Goal: Task Accomplishment & Management: Manage account settings

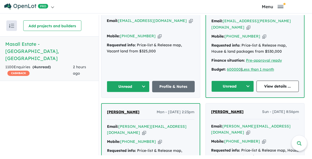
scroll to position [264, 0]
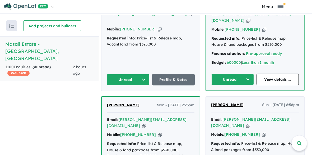
click at [232, 81] on button "Unread" at bounding box center [232, 79] width 42 height 11
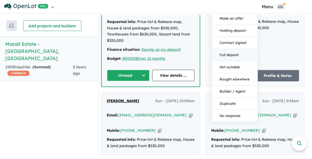
scroll to position [396, 0]
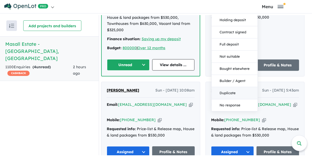
click at [230, 94] on button "Duplicate" at bounding box center [234, 93] width 46 height 12
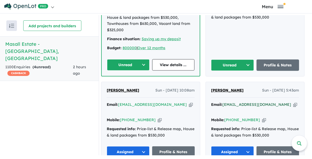
click at [230, 102] on a%20Masall%20Estate%20-%20Fraser%20Rise"] "harnoor21212121@gmail.com" at bounding box center [256, 104] width 69 height 5
click at [238, 59] on button "Unread" at bounding box center [232, 64] width 43 height 11
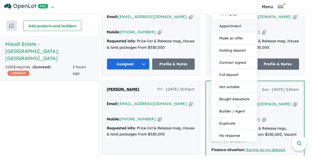
scroll to position [494, 0]
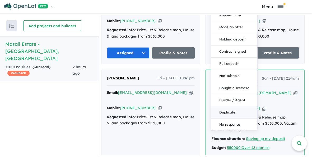
click at [232, 106] on button "Duplicate" at bounding box center [234, 112] width 46 height 12
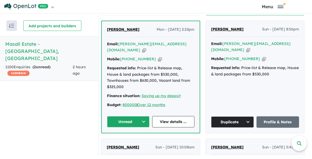
scroll to position [330, 0]
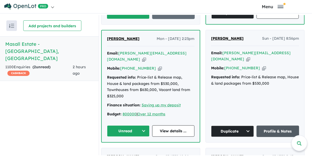
click at [279, 125] on link "Profile & Notes" at bounding box center [277, 130] width 43 height 11
click at [235, 125] on button "Duplicate" at bounding box center [232, 130] width 43 height 11
click at [232, 149] on button "Assigned" at bounding box center [234, 155] width 46 height 12
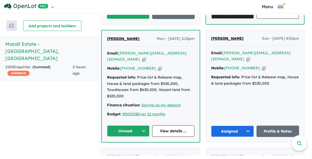
click at [126, 125] on button "Unread" at bounding box center [128, 130] width 42 height 11
drag, startPoint x: 125, startPoint y: 143, endPoint x: 127, endPoint y: 144, distance: 2.7
click at [125, 149] on button "Assigned" at bounding box center [130, 155] width 46 height 12
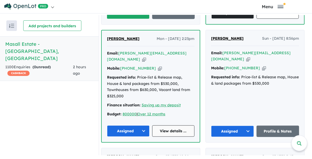
click at [173, 125] on link "View details ..." at bounding box center [173, 130] width 42 height 11
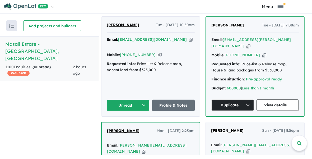
scroll to position [231, 0]
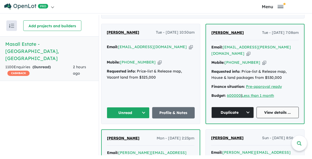
click at [273, 114] on link "View details ..." at bounding box center [277, 112] width 42 height 11
click at [131, 113] on button "Unread" at bounding box center [128, 112] width 43 height 11
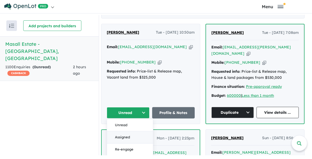
click at [132, 138] on button "Assigned" at bounding box center [130, 137] width 46 height 12
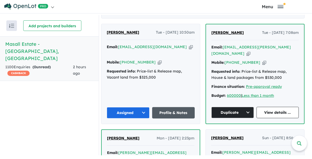
click at [174, 116] on link "Profile & Notes" at bounding box center [173, 112] width 43 height 11
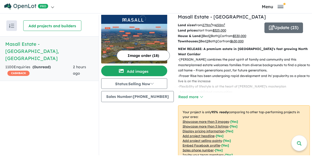
scroll to position [0, 0]
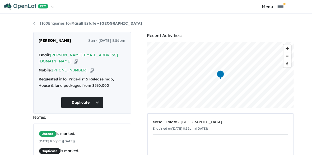
click at [75, 99] on button "Duplicate" at bounding box center [82, 102] width 42 height 11
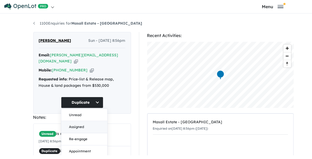
click at [71, 123] on button "Assigned" at bounding box center [84, 127] width 46 height 12
